Goal: Task Accomplishment & Management: Complete application form

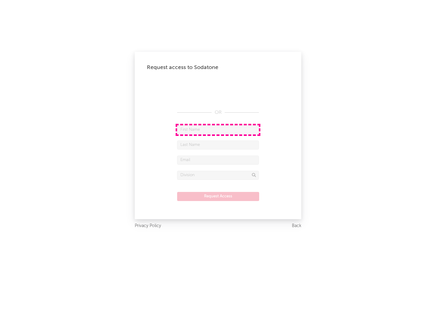
click at [218, 130] on input "text" at bounding box center [218, 129] width 82 height 9
type input "[PERSON_NAME]"
click at [218, 145] on input "text" at bounding box center [218, 145] width 82 height 9
type input "[PERSON_NAME]"
click at [218, 160] on input "text" at bounding box center [218, 160] width 82 height 9
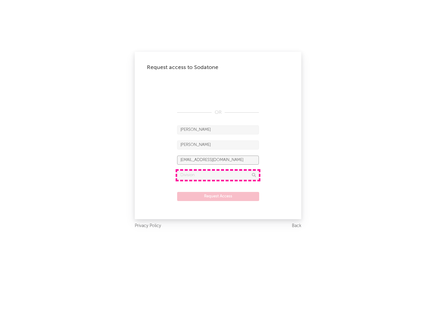
type input "[EMAIL_ADDRESS][DOMAIN_NAME]"
click at [218, 175] on input "text" at bounding box center [218, 175] width 82 height 9
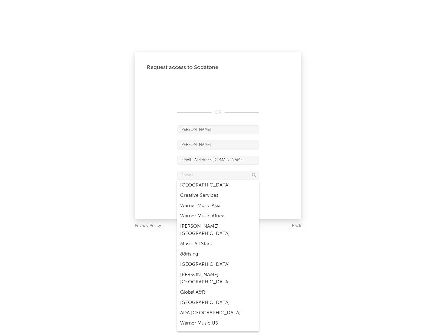
click at [218, 239] on div "Music All Stars" at bounding box center [218, 244] width 82 height 10
type input "Music All Stars"
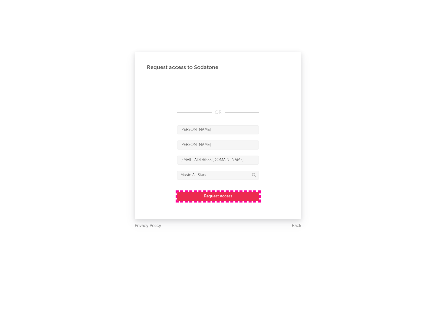
click at [218, 196] on button "Request Access" at bounding box center [218, 196] width 82 height 9
